Goal: Task Accomplishment & Management: Manage account settings

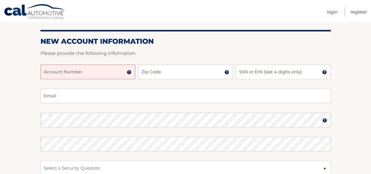
scroll to position [62, 0]
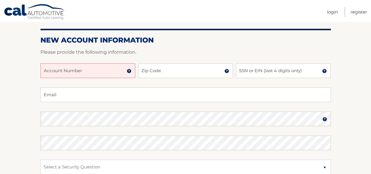
click at [87, 69] on input "Account Number" at bounding box center [87, 70] width 95 height 15
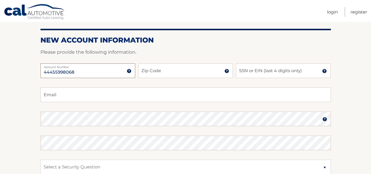
type input "44455998068"
type input "11801"
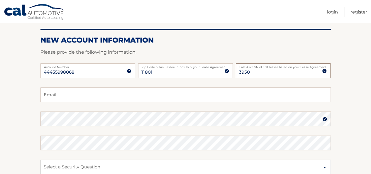
type input "3950"
click at [55, 96] on input "Email" at bounding box center [185, 94] width 290 height 15
type input "goody9931@gmail.com"
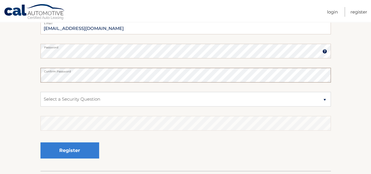
scroll to position [139, 0]
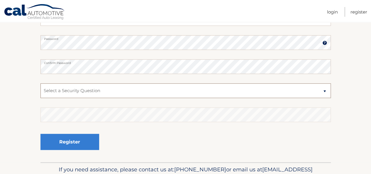
click at [323, 91] on select "Select a Security Question What was the name of your elementary school? What is…" at bounding box center [185, 90] width 290 height 15
select select "2"
click at [40, 83] on select "Select a Security Question What was the name of your elementary school? What is…" at bounding box center [185, 90] width 290 height 15
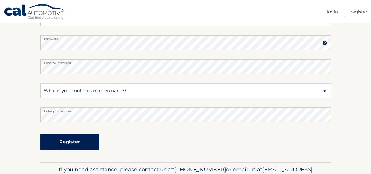
click at [85, 142] on button "Register" at bounding box center [69, 142] width 59 height 16
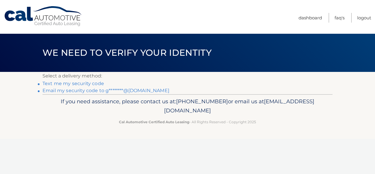
click at [74, 82] on link "Text me my security code" at bounding box center [74, 84] width 62 height 6
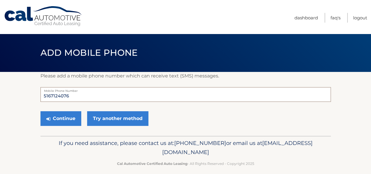
click at [73, 98] on input "5167124076" at bounding box center [185, 94] width 290 height 15
type input "5167497077"
click at [69, 117] on button "Continue" at bounding box center [60, 118] width 41 height 15
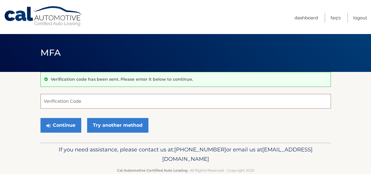
click at [72, 102] on input "Verification Code" at bounding box center [185, 101] width 290 height 15
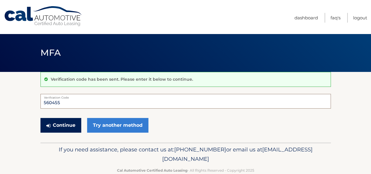
type input "560455"
click at [52, 125] on button "Continue" at bounding box center [60, 125] width 41 height 15
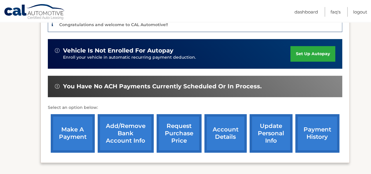
scroll to position [160, 0]
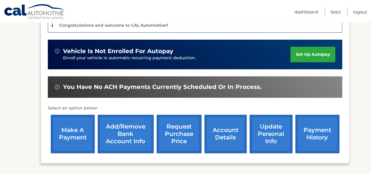
click at [114, 123] on link "Add/Remove bank account info" at bounding box center [126, 134] width 56 height 38
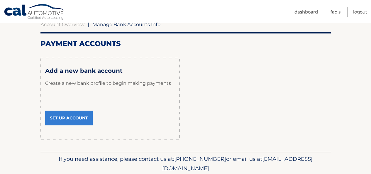
scroll to position [64, 0]
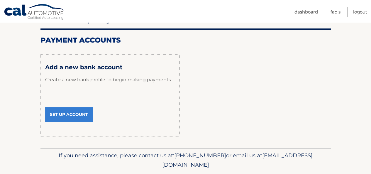
click at [77, 112] on link "Set Up Account" at bounding box center [68, 114] width 47 height 15
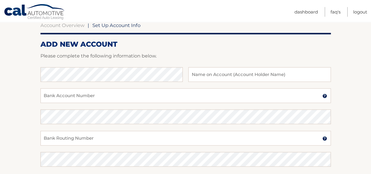
scroll to position [60, 0]
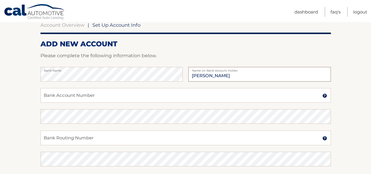
type input "[PERSON_NAME]"
click at [62, 94] on input "Bank Account Number" at bounding box center [185, 95] width 290 height 15
type input "9984090929"
click at [69, 138] on input "Bank Routing Number" at bounding box center [185, 137] width 290 height 15
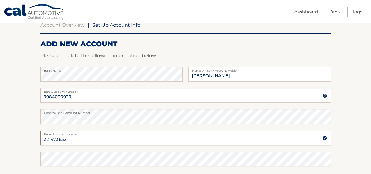
click at [69, 138] on input "221473652" at bounding box center [185, 137] width 290 height 15
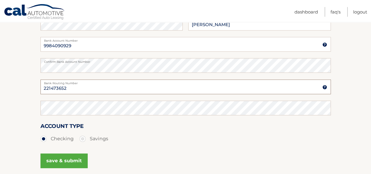
scroll to position [164, 0]
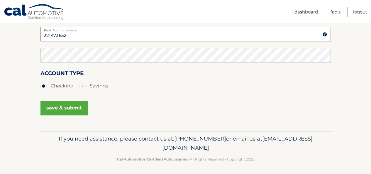
type input "221473652"
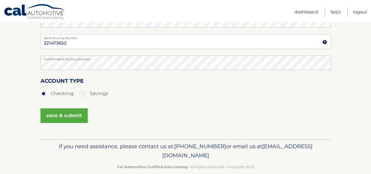
scroll to position [166, 0]
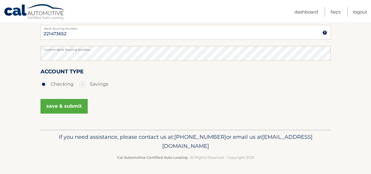
click at [66, 106] on button "save & submit" at bounding box center [63, 106] width 47 height 15
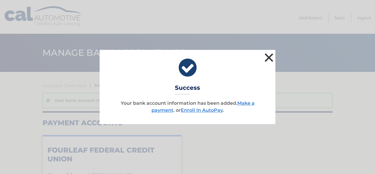
click at [270, 57] on button "×" at bounding box center [269, 58] width 12 height 12
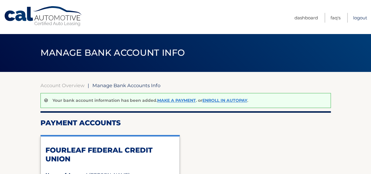
click at [356, 16] on link "Logout" at bounding box center [360, 18] width 14 height 10
